Goal: Navigation & Orientation: Find specific page/section

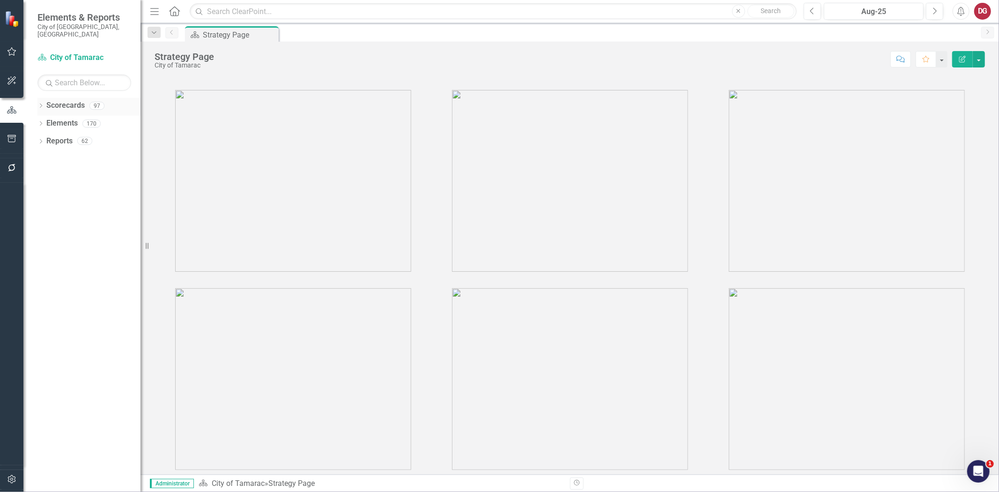
click at [39, 104] on icon "Dropdown" at bounding box center [40, 106] width 7 height 5
click at [44, 120] on icon "Dropdown" at bounding box center [45, 123] width 7 height 6
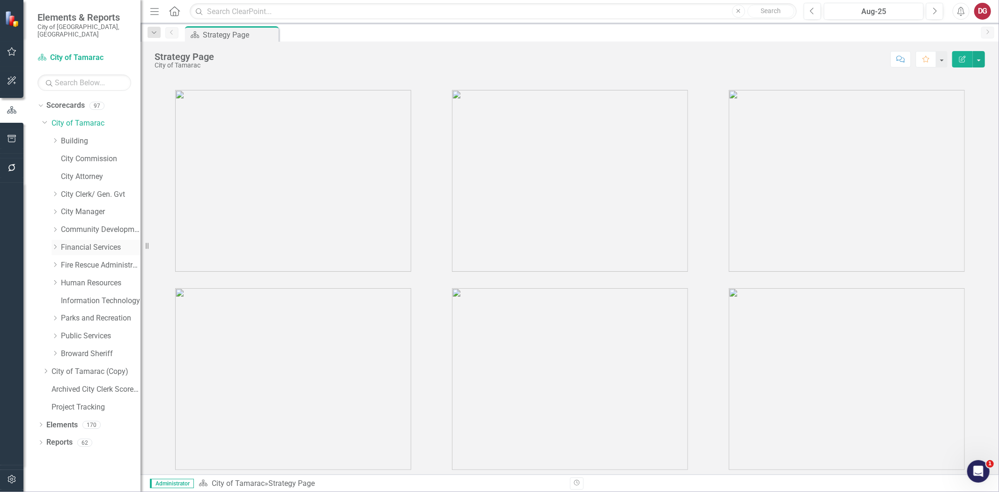
click at [54, 244] on icon "Dropdown" at bounding box center [55, 247] width 7 height 6
click at [82, 242] on link "Financial Services" at bounding box center [101, 247] width 80 height 11
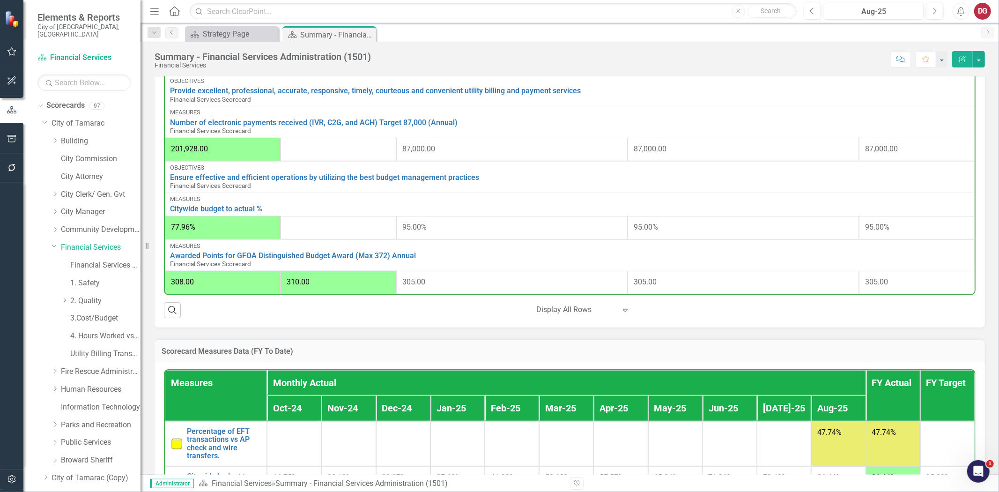
scroll to position [745, 0]
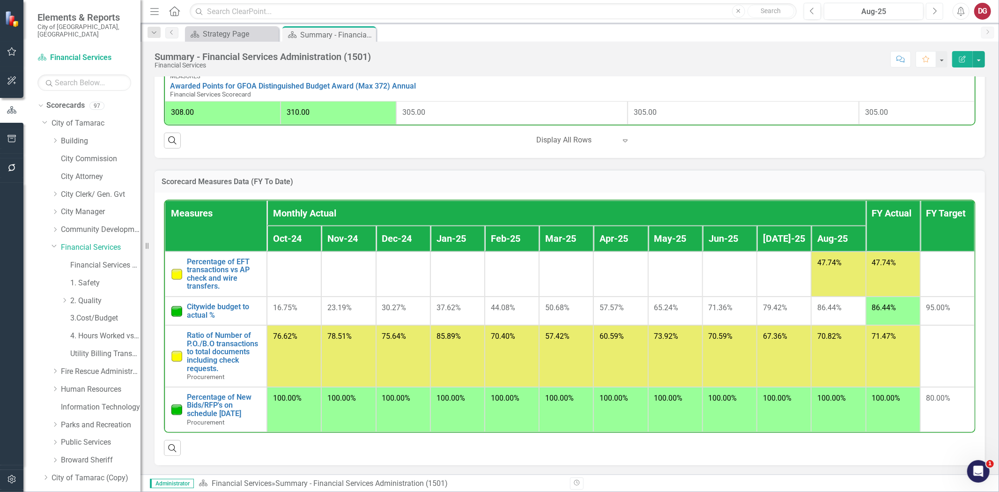
click at [932, 11] on icon "Next" at bounding box center [934, 11] width 5 height 8
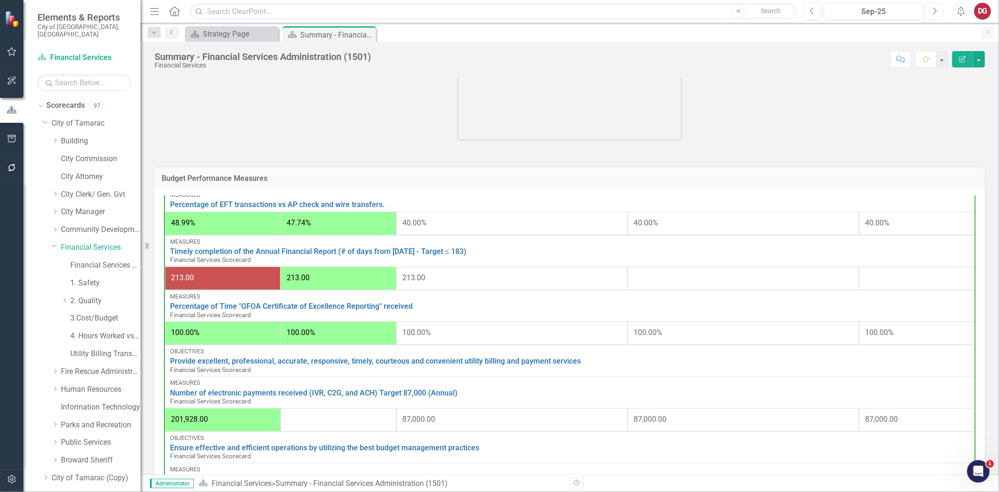
scroll to position [278, 0]
click at [80, 350] on link "Utility Billing Transactional Survey" at bounding box center [105, 353] width 70 height 11
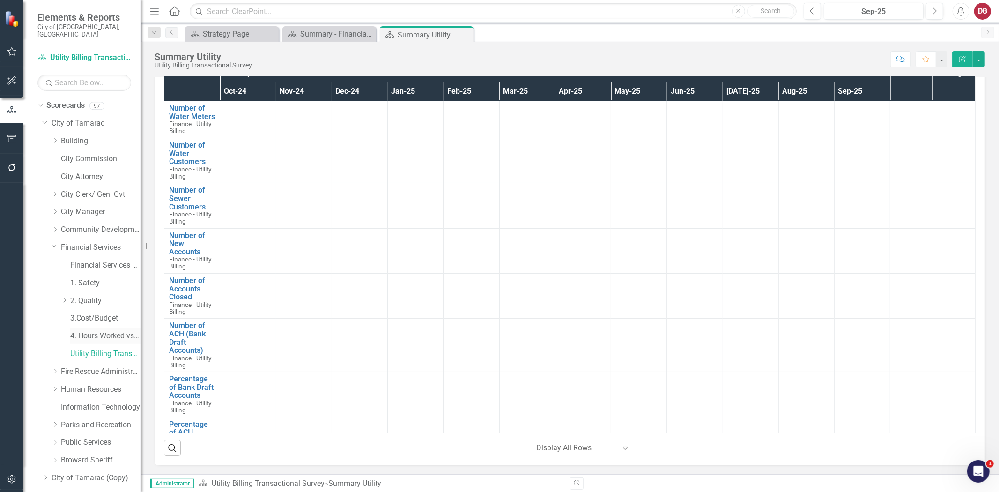
click at [107, 331] on link "4. Hours Worked vs Available hours" at bounding box center [105, 336] width 70 height 11
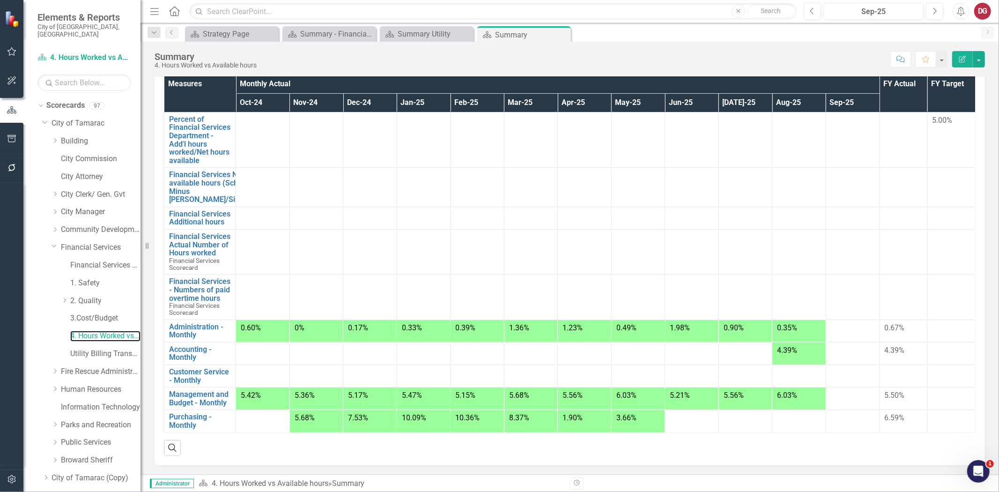
scroll to position [102, 0]
click at [91, 348] on link "Utility Billing Transactional Survey" at bounding box center [105, 353] width 70 height 11
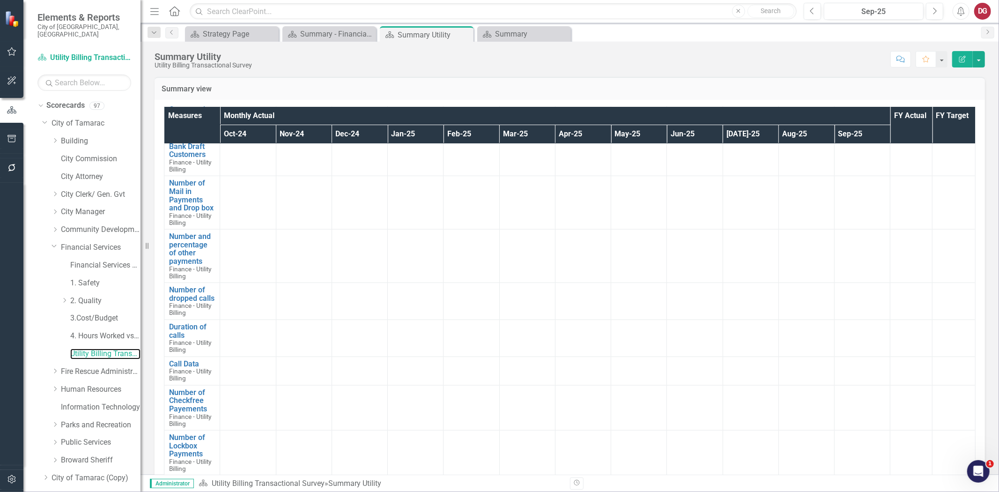
scroll to position [819, 0]
click at [98, 260] on link "Financial Services Scorecard" at bounding box center [105, 265] width 70 height 11
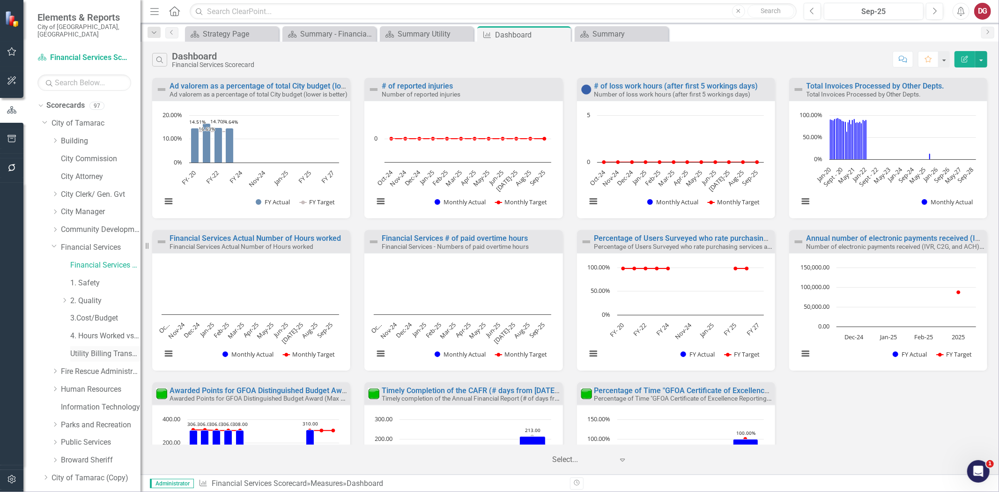
click at [97, 348] on link "Utility Billing Transactional Survey" at bounding box center [105, 353] width 70 height 11
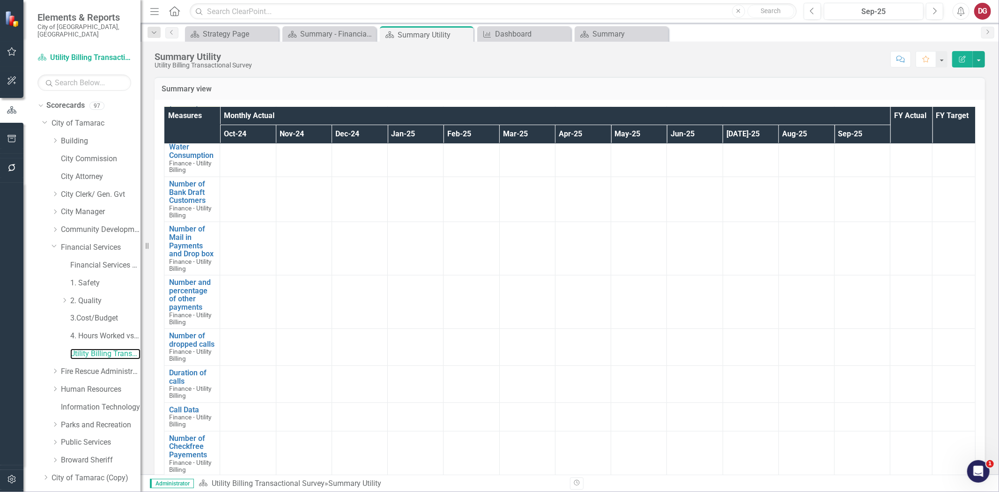
scroll to position [819, 0]
